Goal: Book appointment/travel/reservation

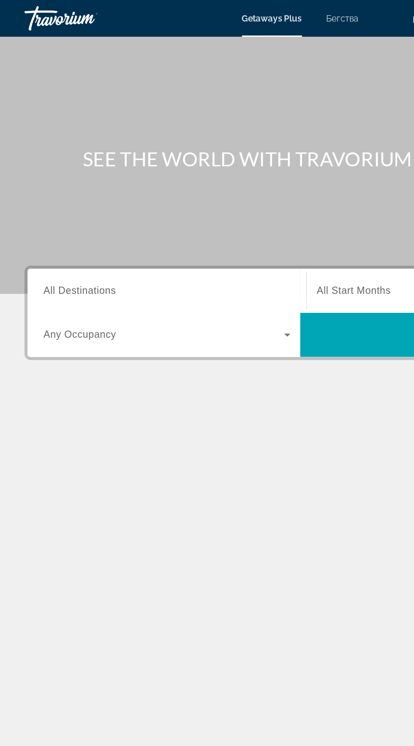
click at [146, 199] on input "Destination All Destinations" at bounding box center [115, 201] width 170 height 10
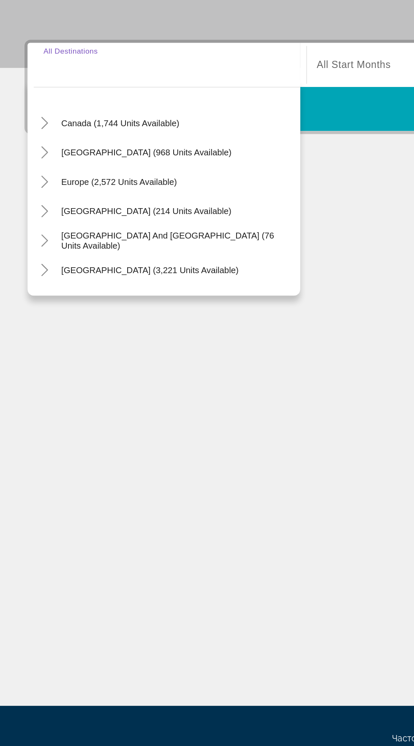
scroll to position [59, 0]
click at [141, 277] on div "Europe (2,572 units available)" at bounding box center [115, 281] width 184 height 20
click at [96, 281] on span "Europe (2,572 units available)" at bounding box center [82, 281] width 80 height 7
type input "**********"
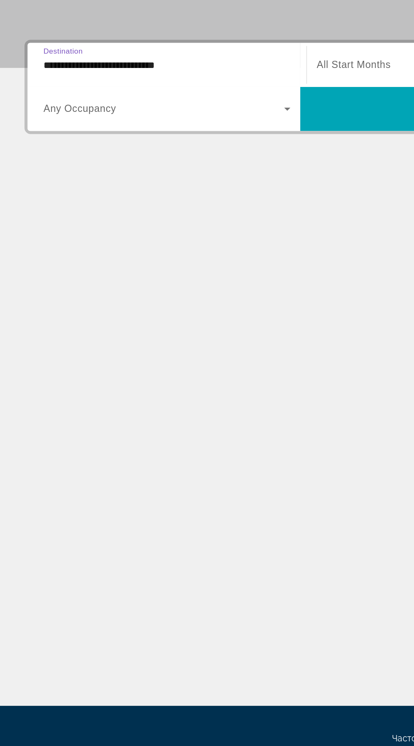
click at [156, 233] on span "Виджет поиска" at bounding box center [113, 231] width 166 height 10
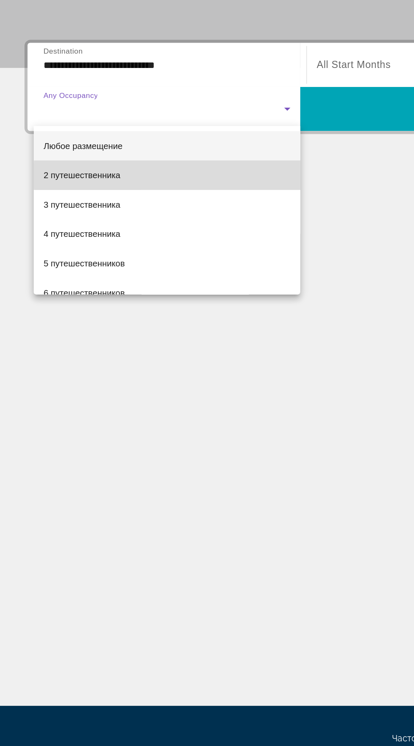
click at [144, 277] on mat-option "2 путешественника" at bounding box center [115, 276] width 184 height 20
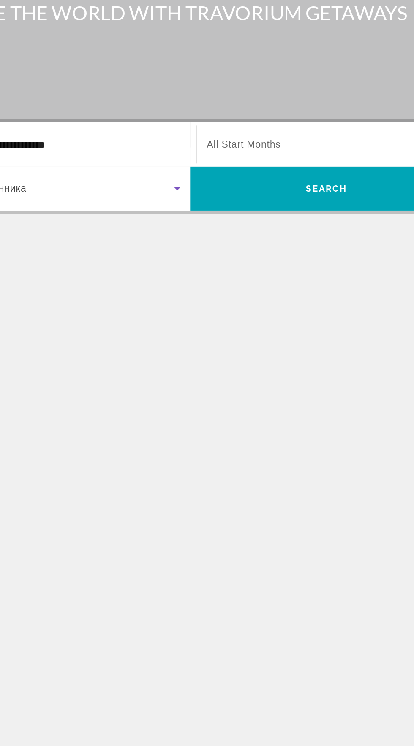
click at [288, 197] on span "Виджет поиска" at bounding box center [300, 200] width 165 height 10
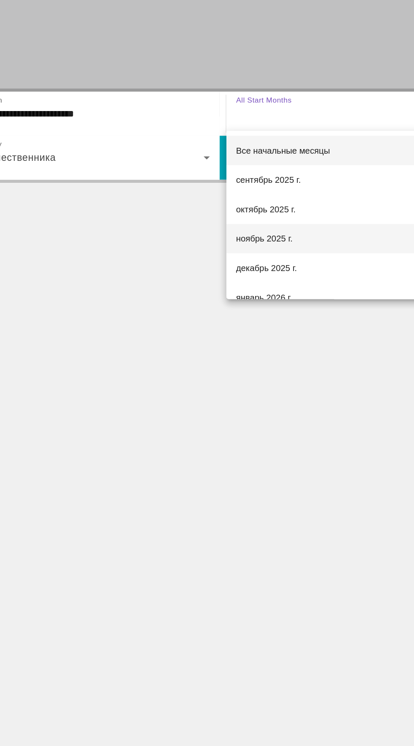
click at [256, 288] on font "ноябрь 2025 г." at bounding box center [237, 286] width 39 height 7
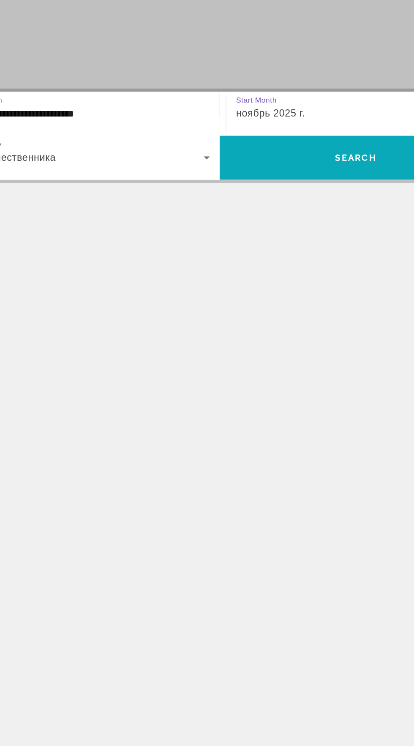
click at [304, 230] on span "Search" at bounding box center [301, 230] width 29 height 7
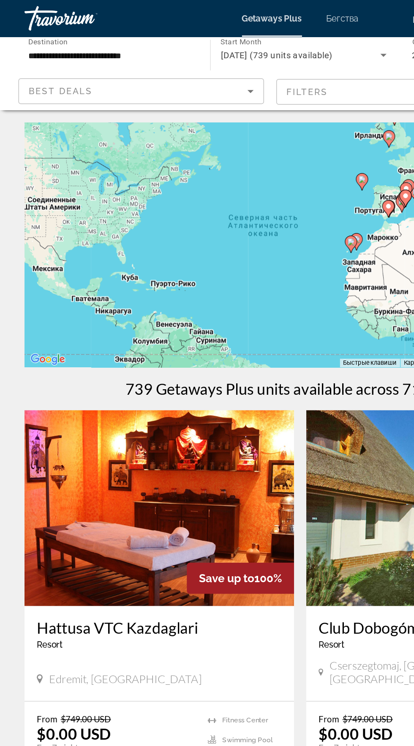
click at [133, 42] on input "**********" at bounding box center [76, 38] width 114 height 10
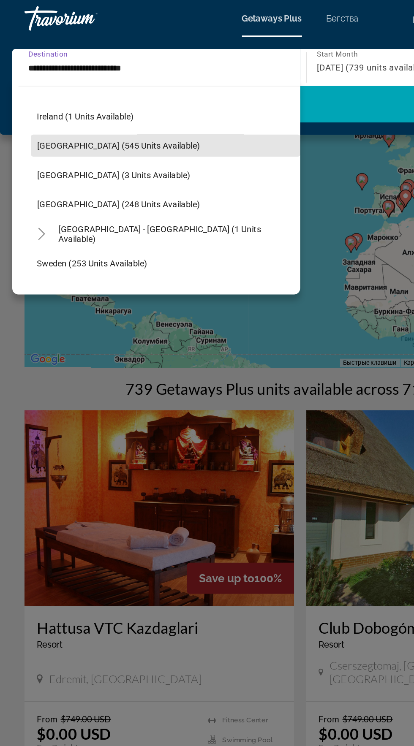
scroll to position [306, 0]
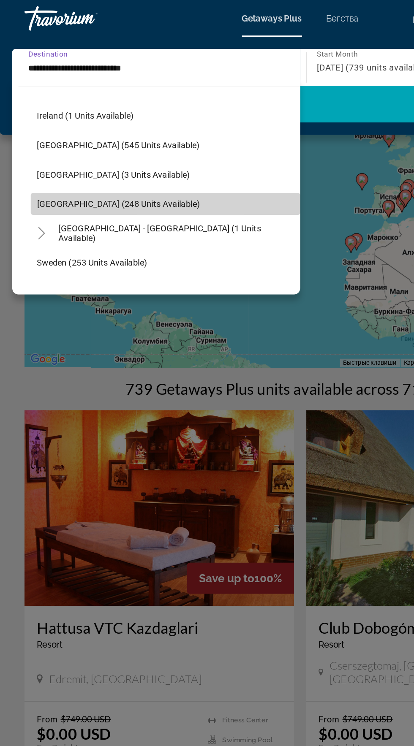
click at [129, 149] on span "Search widget" at bounding box center [114, 140] width 186 height 20
type input "**********"
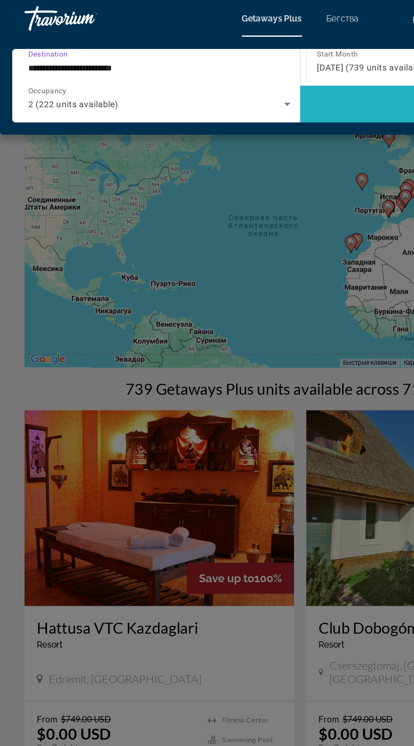
click at [268, 78] on span "Search widget" at bounding box center [306, 72] width 198 height 20
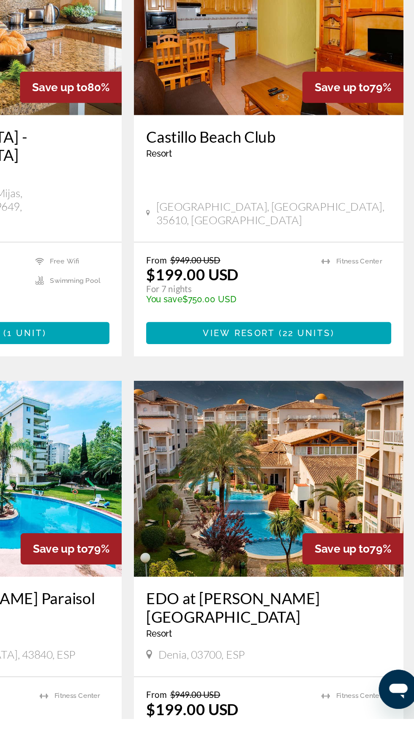
scroll to position [1306, 0]
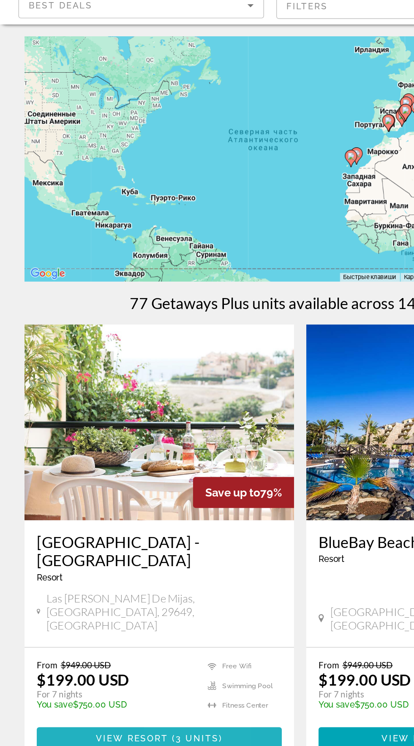
click at [132, 565] on span "3 units" at bounding box center [136, 568] width 30 height 7
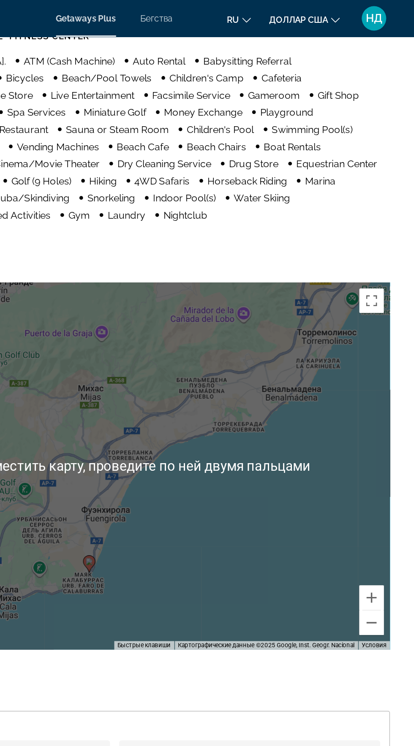
scroll to position [1020, 0]
